Goal: Information Seeking & Learning: Find specific fact

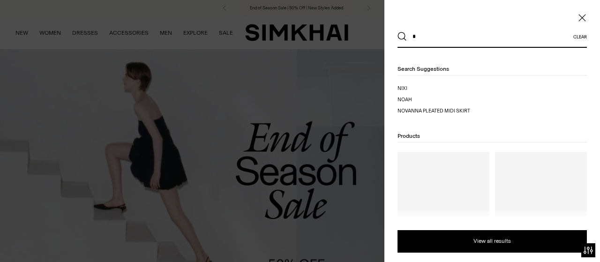
type input "*"
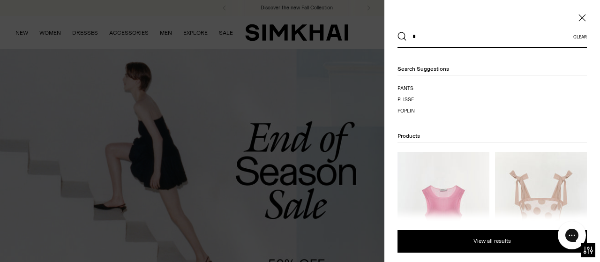
click at [473, 38] on input "*" at bounding box center [490, 36] width 166 height 21
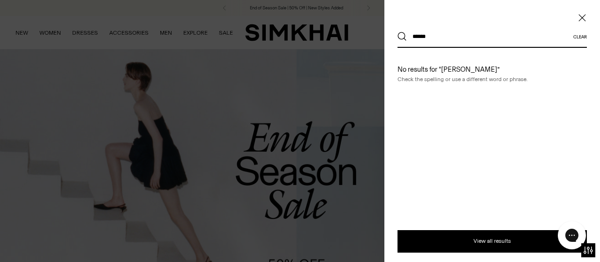
type input "******"
click at [397, 32] on button "Search" at bounding box center [401, 36] width 9 height 9
